Goal: Information Seeking & Learning: Find specific fact

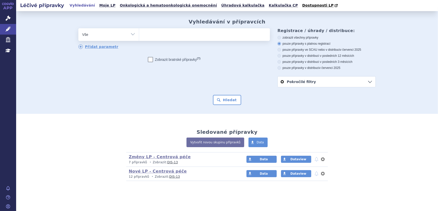
click at [222, 32] on ul at bounding box center [204, 33] width 131 height 11
click at [139, 32] on select at bounding box center [139, 34] width 0 height 13
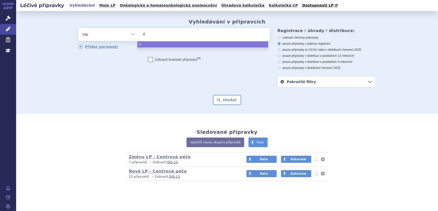
type input "de"
type input "del"
type input "delia"
type input "deliand"
type input "delianda"
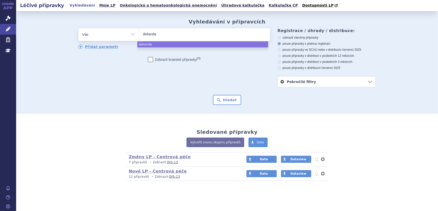
select select "delianda"
click at [224, 91] on form "odstranit Vše Přípravek/SUKL kód MAH VPOIS ATC/Aktivní látka delianda" at bounding box center [226, 66] width 297 height 77
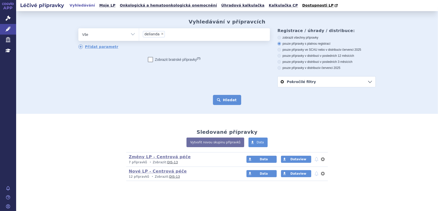
click at [225, 103] on button "Hledat" at bounding box center [227, 100] width 28 height 10
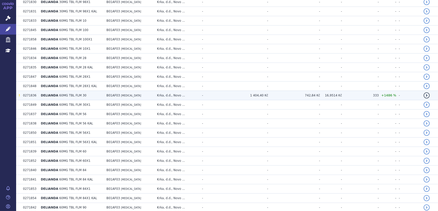
scroll to position [370, 0]
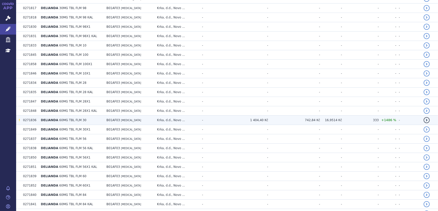
click at [161, 121] on td "Krka, d.d., Novo ..." at bounding box center [176, 119] width 45 height 9
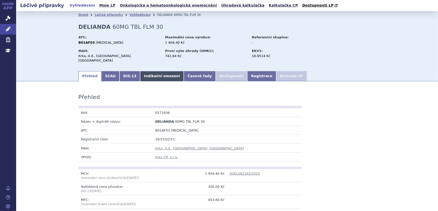
click at [149, 72] on link "Indikační omezení" at bounding box center [162, 76] width 44 height 10
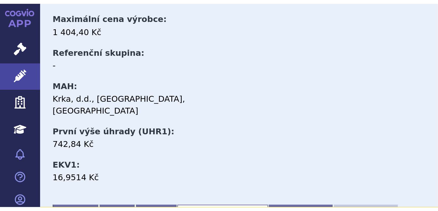
scroll to position [56, 0]
